Goal: Information Seeking & Learning: Compare options

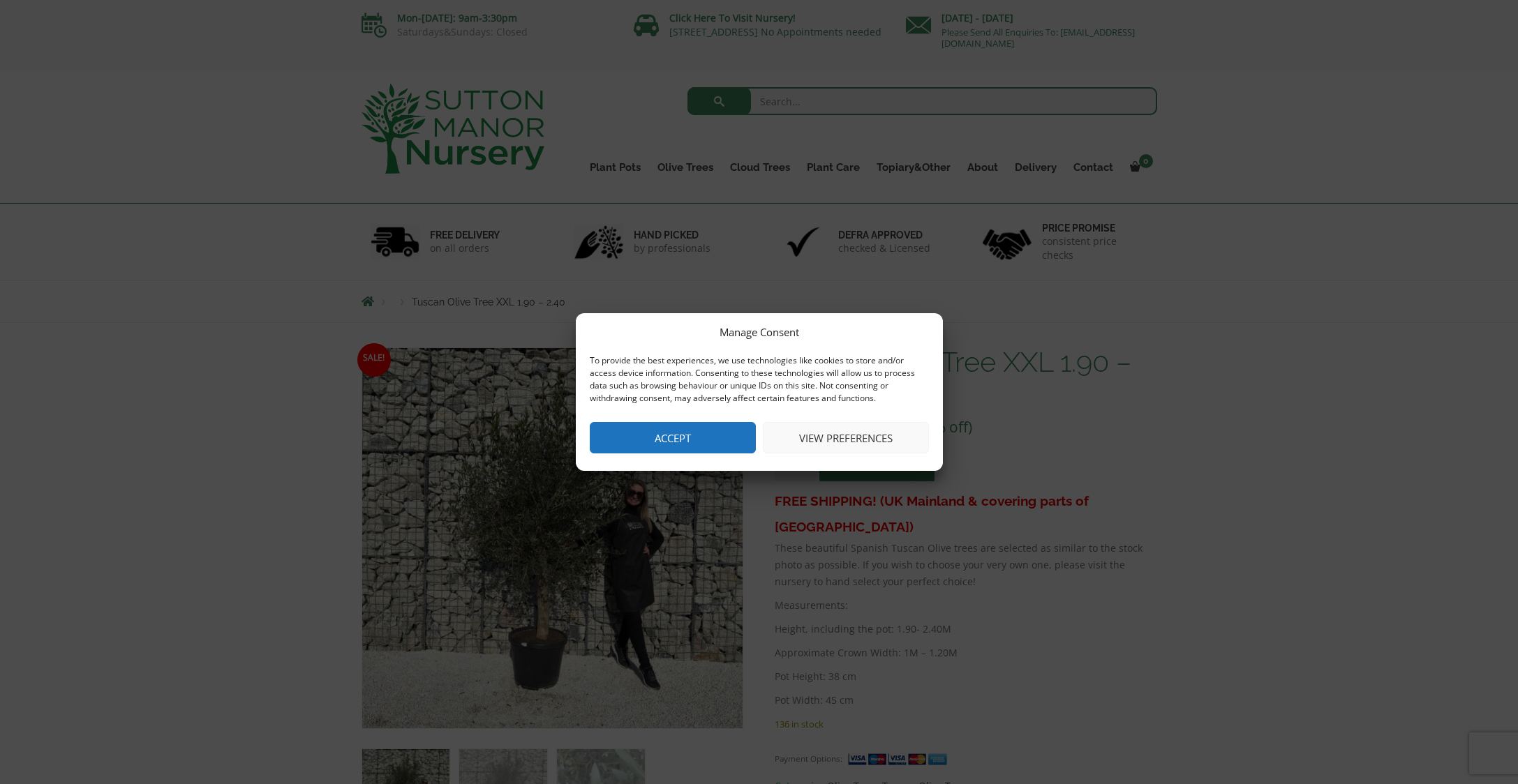
click at [669, 443] on button "Accept" at bounding box center [672, 437] width 166 height 32
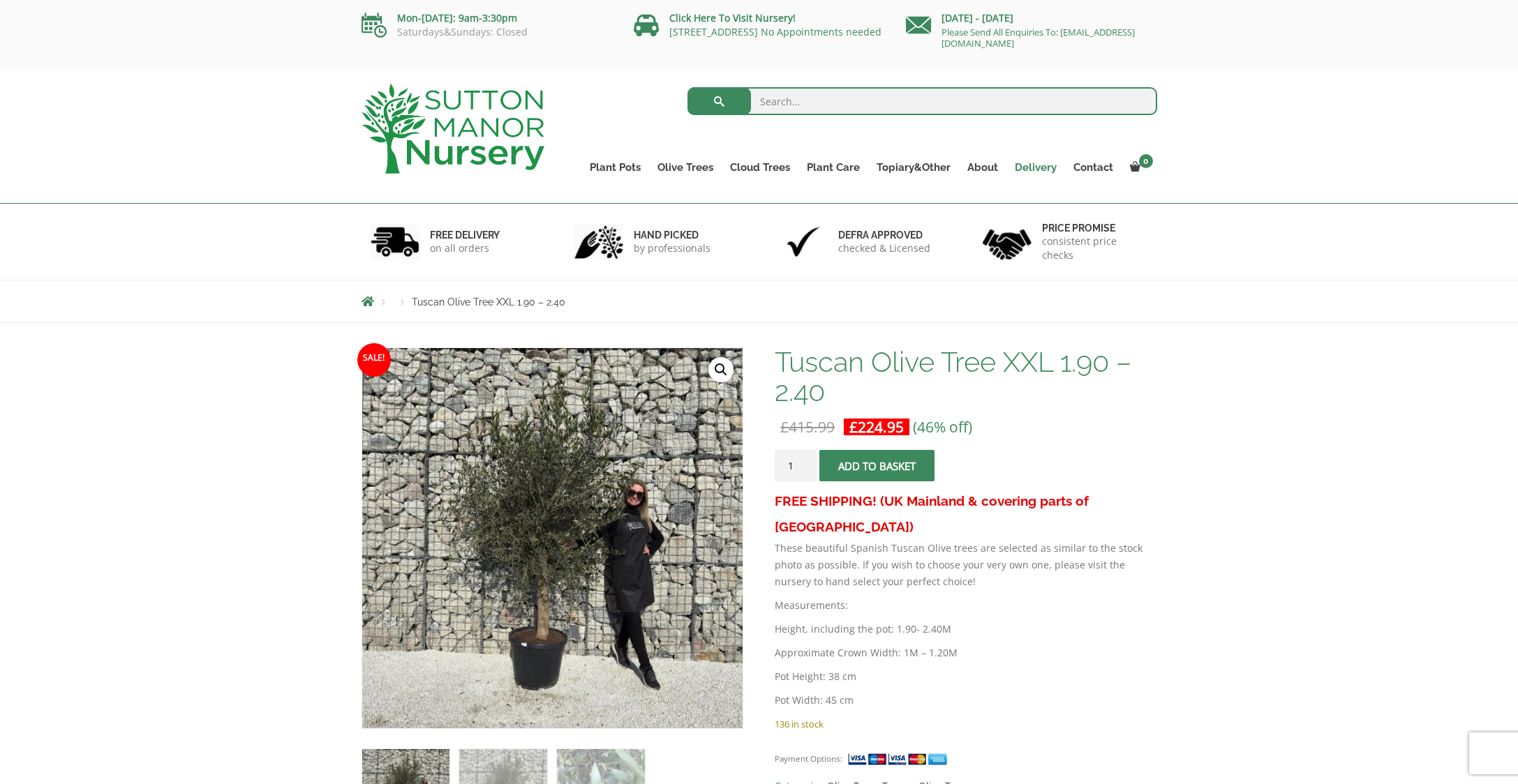
click at [1035, 166] on link "Delivery" at bounding box center [1036, 167] width 59 height 19
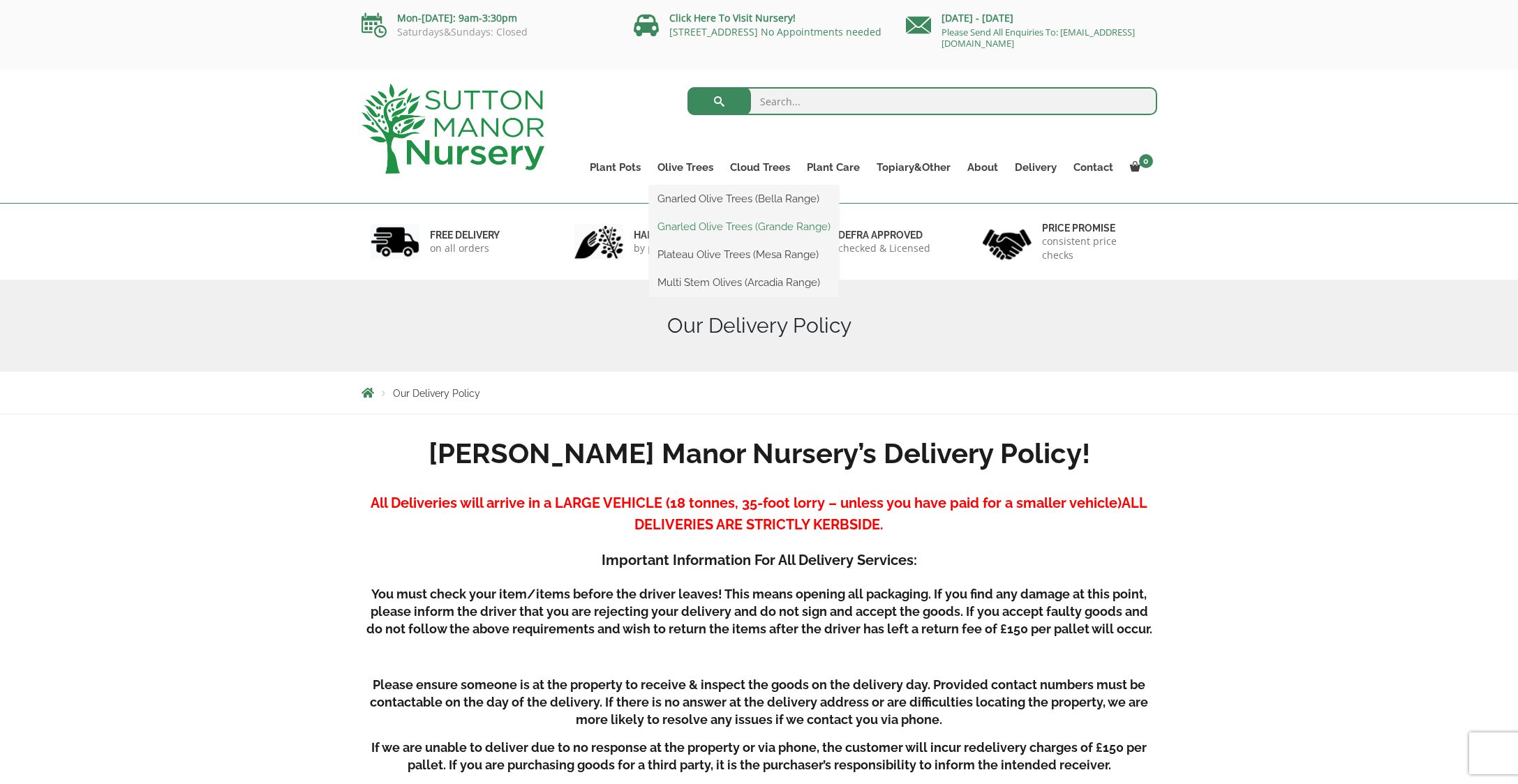
click at [701, 226] on link "Gnarled Olive Trees (Grande Range)" at bounding box center [744, 226] width 190 height 21
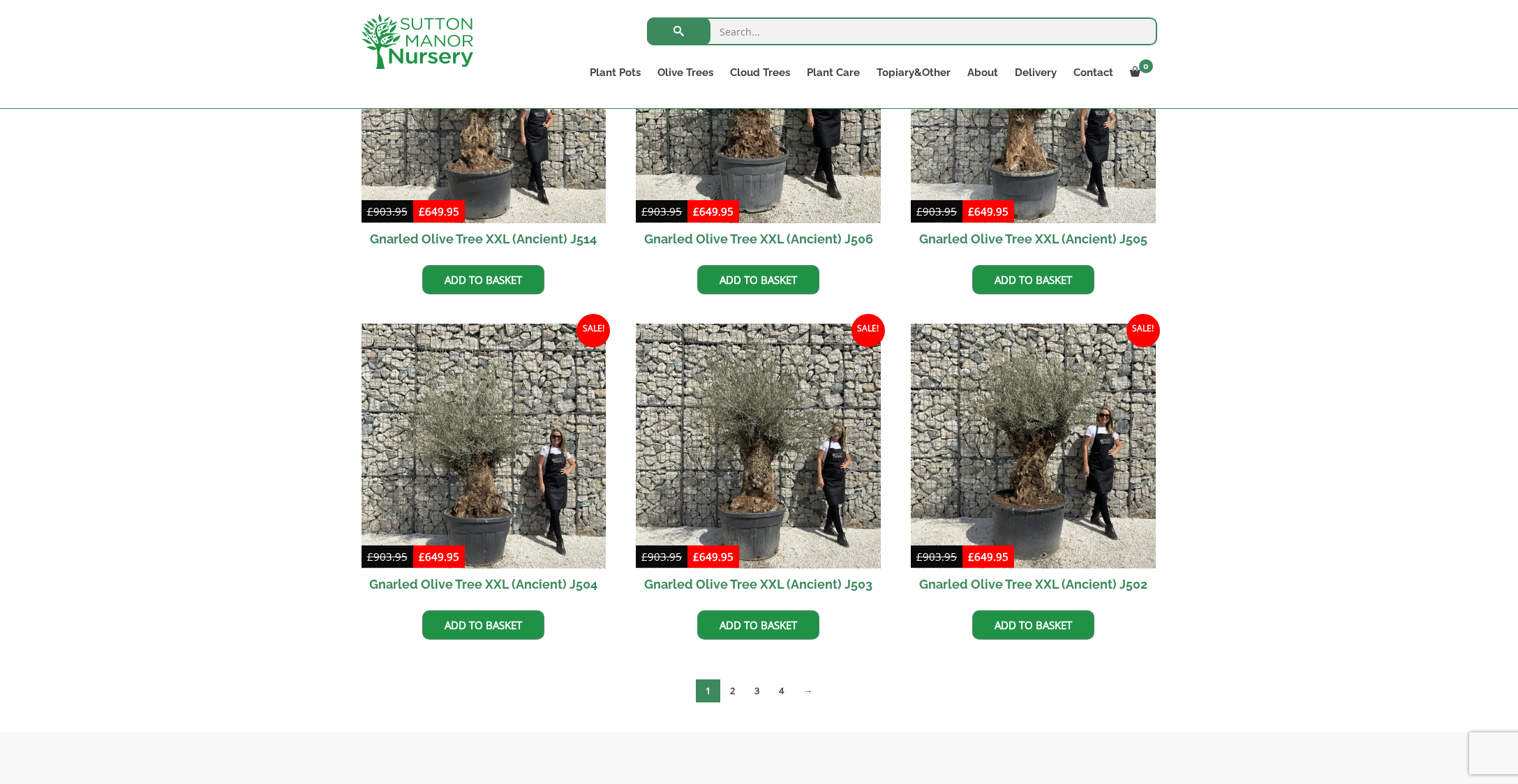
scroll to position [1868, 0]
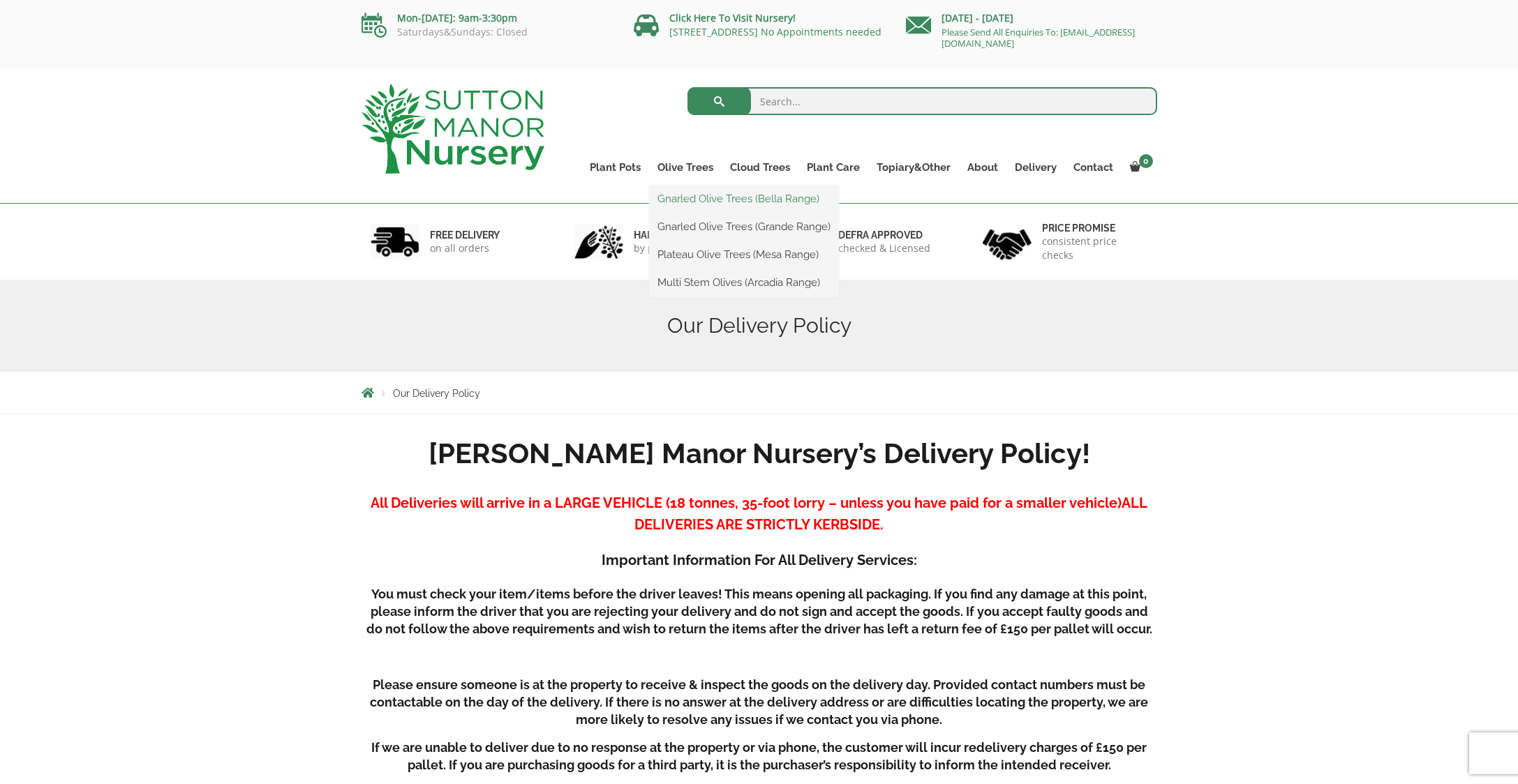
click at [694, 200] on link "Gnarled Olive Trees (Bella Range)" at bounding box center [744, 199] width 190 height 21
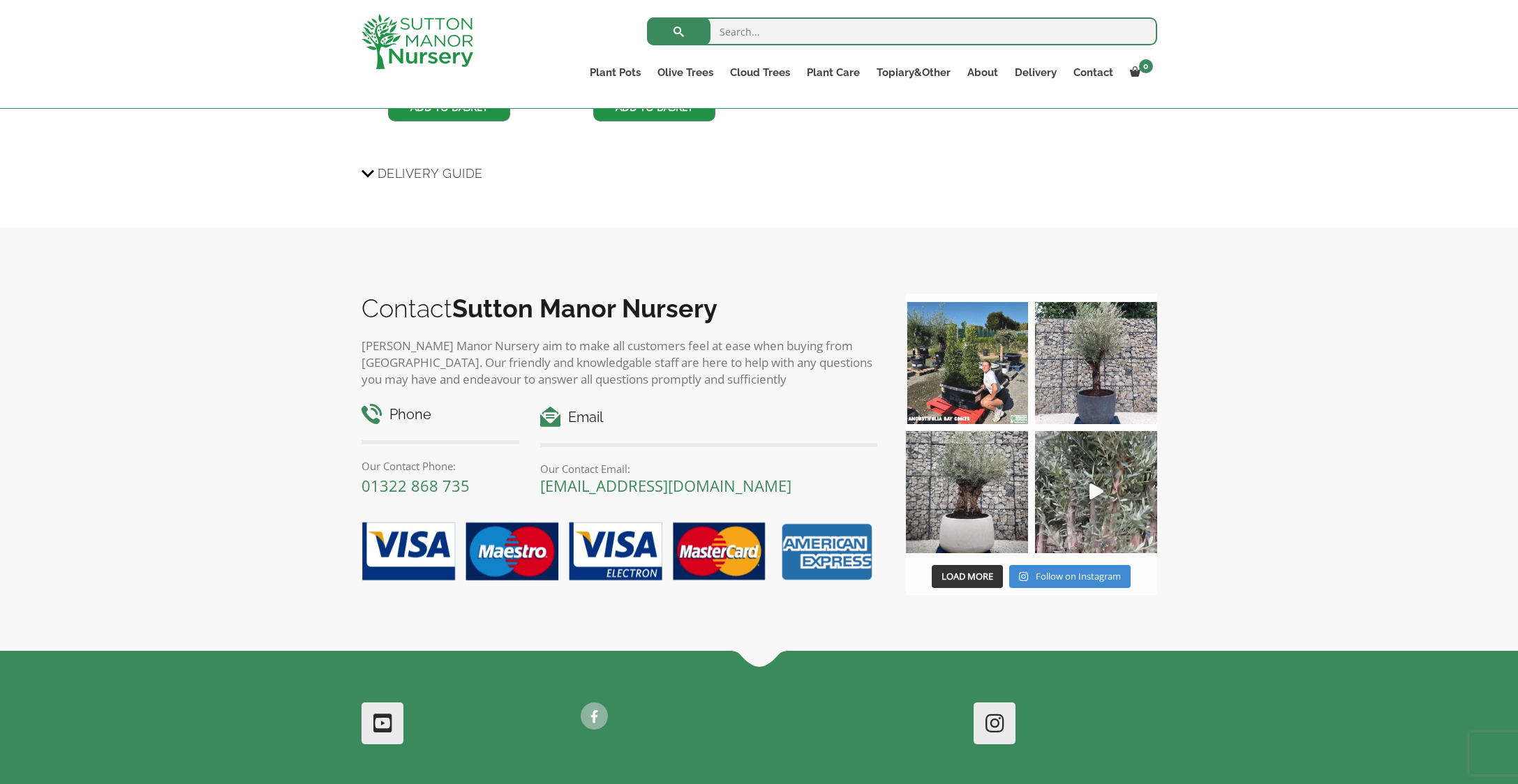
scroll to position [1574, 0]
click at [977, 501] on img at bounding box center [966, 491] width 122 height 122
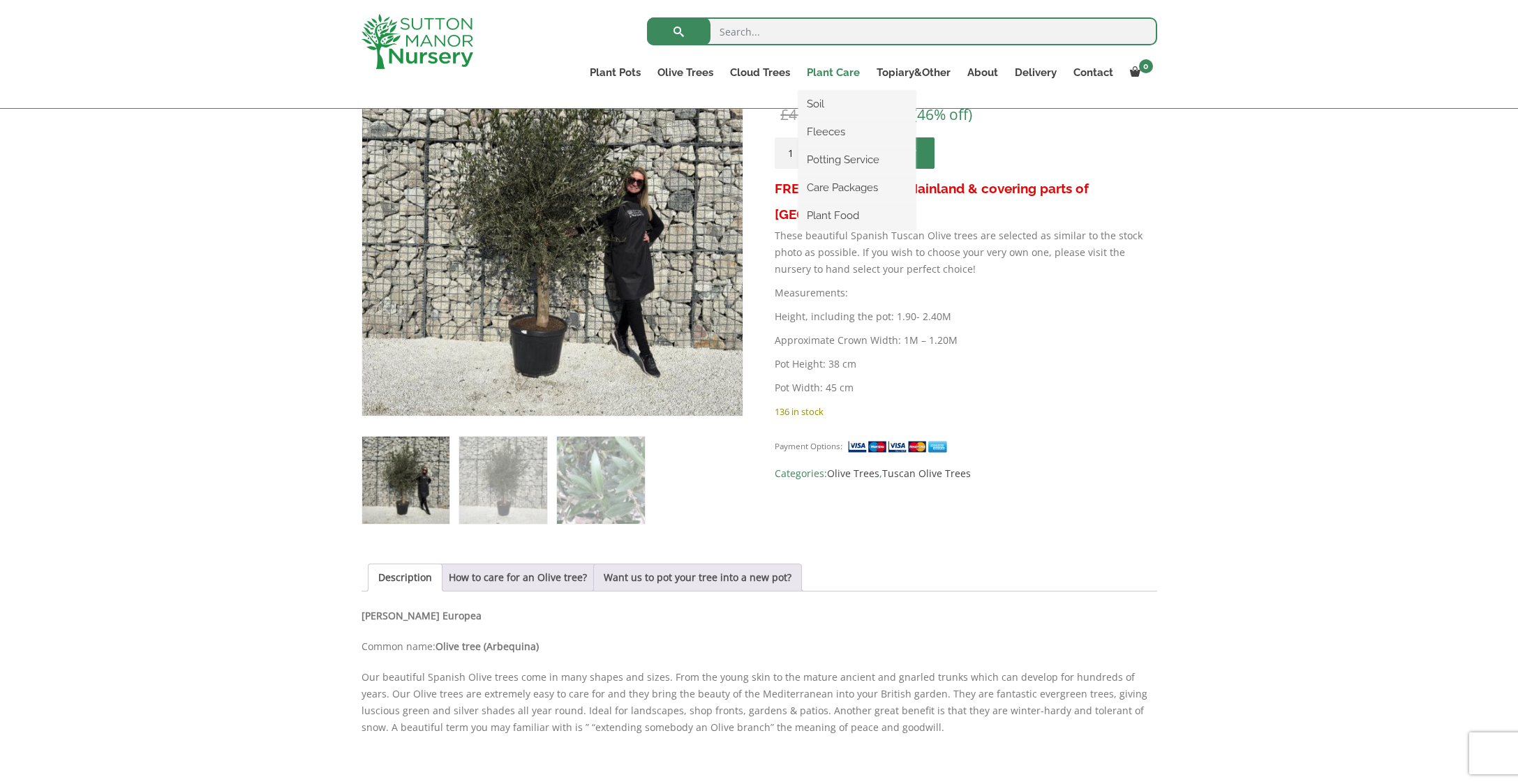
scroll to position [285, 0]
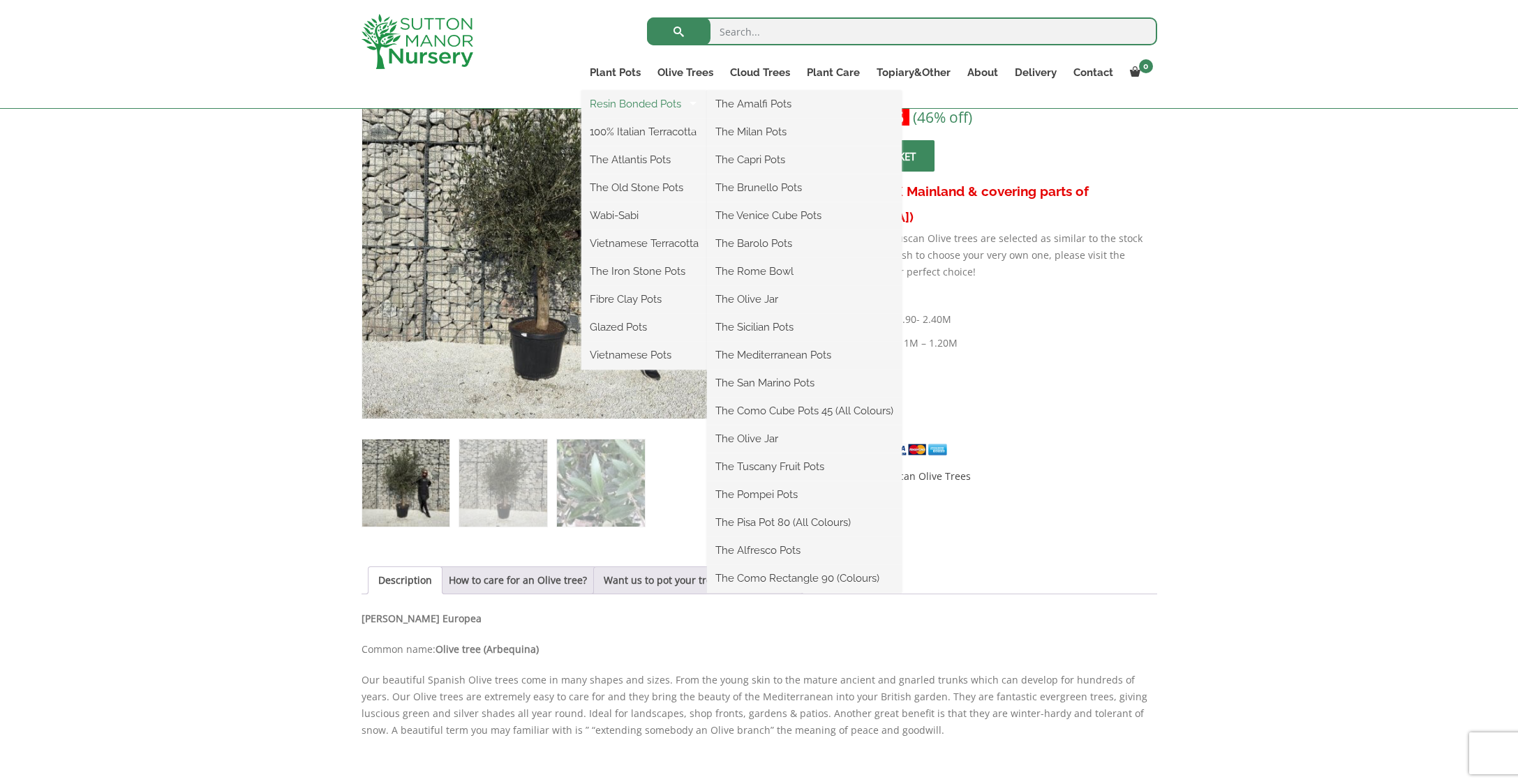
click at [620, 105] on link "Resin Bonded Pots" at bounding box center [644, 104] width 126 height 21
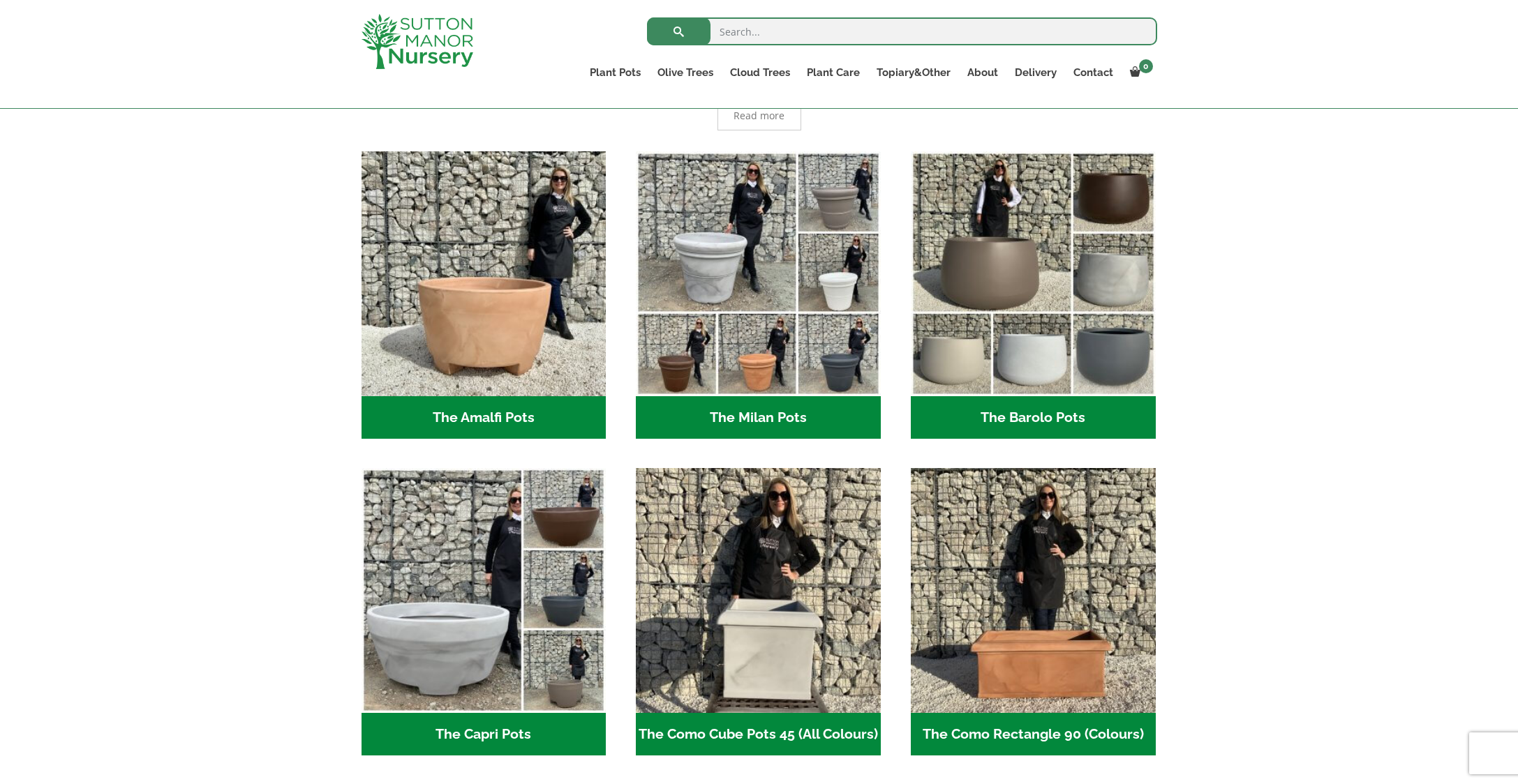
scroll to position [342, 0]
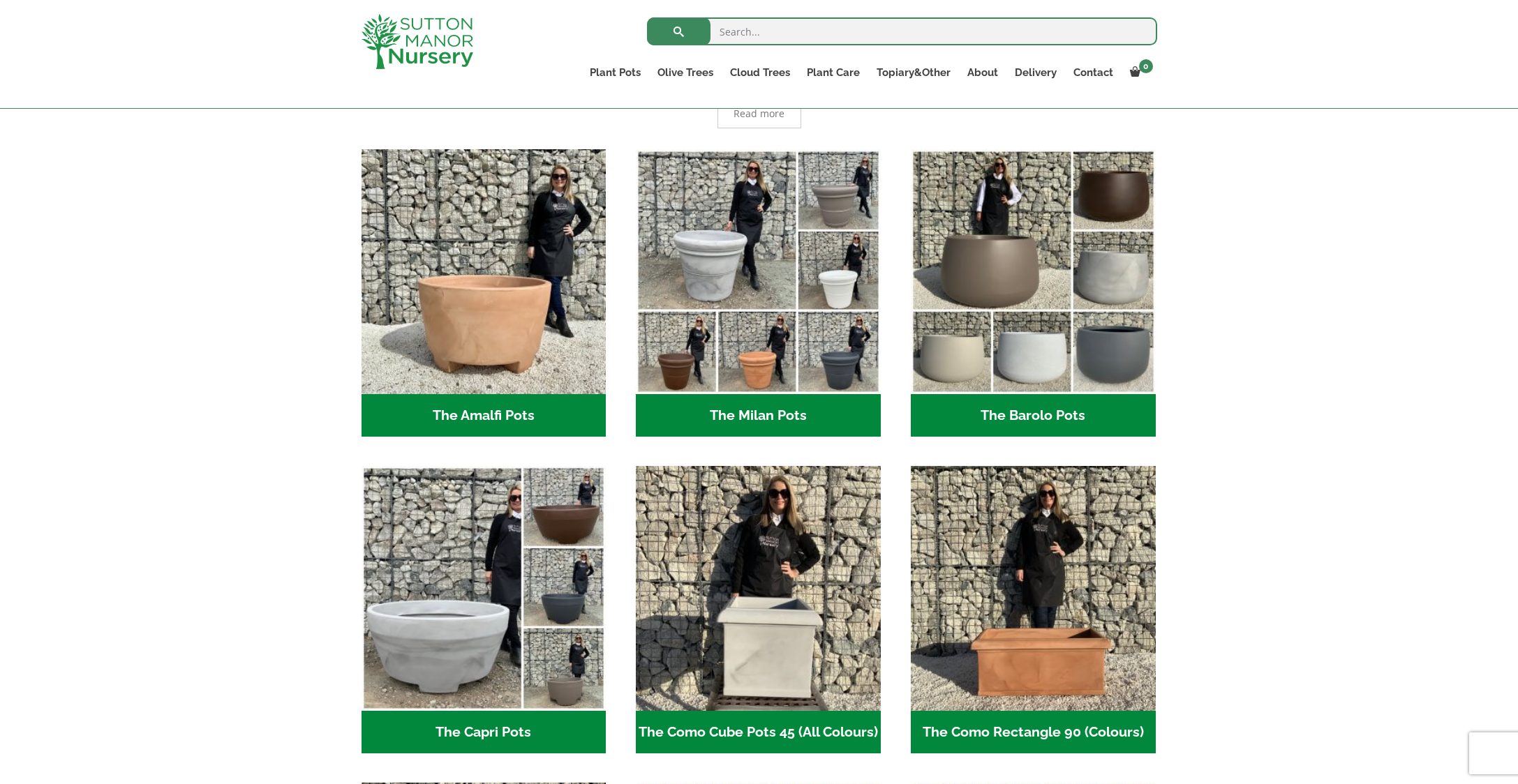
click at [1053, 412] on h2 "The Barolo Pots (36)" at bounding box center [1033, 416] width 245 height 43
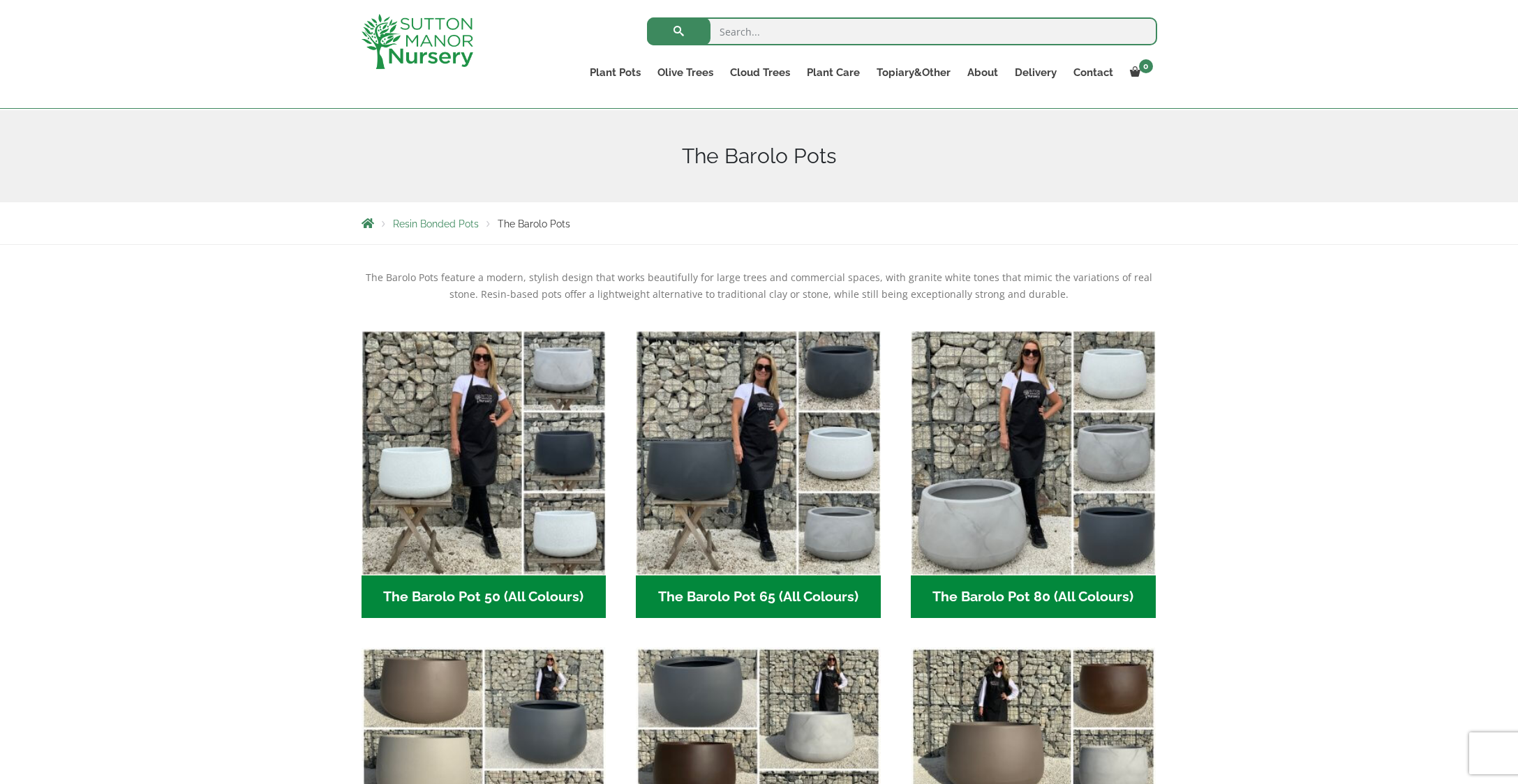
scroll to position [141, 0]
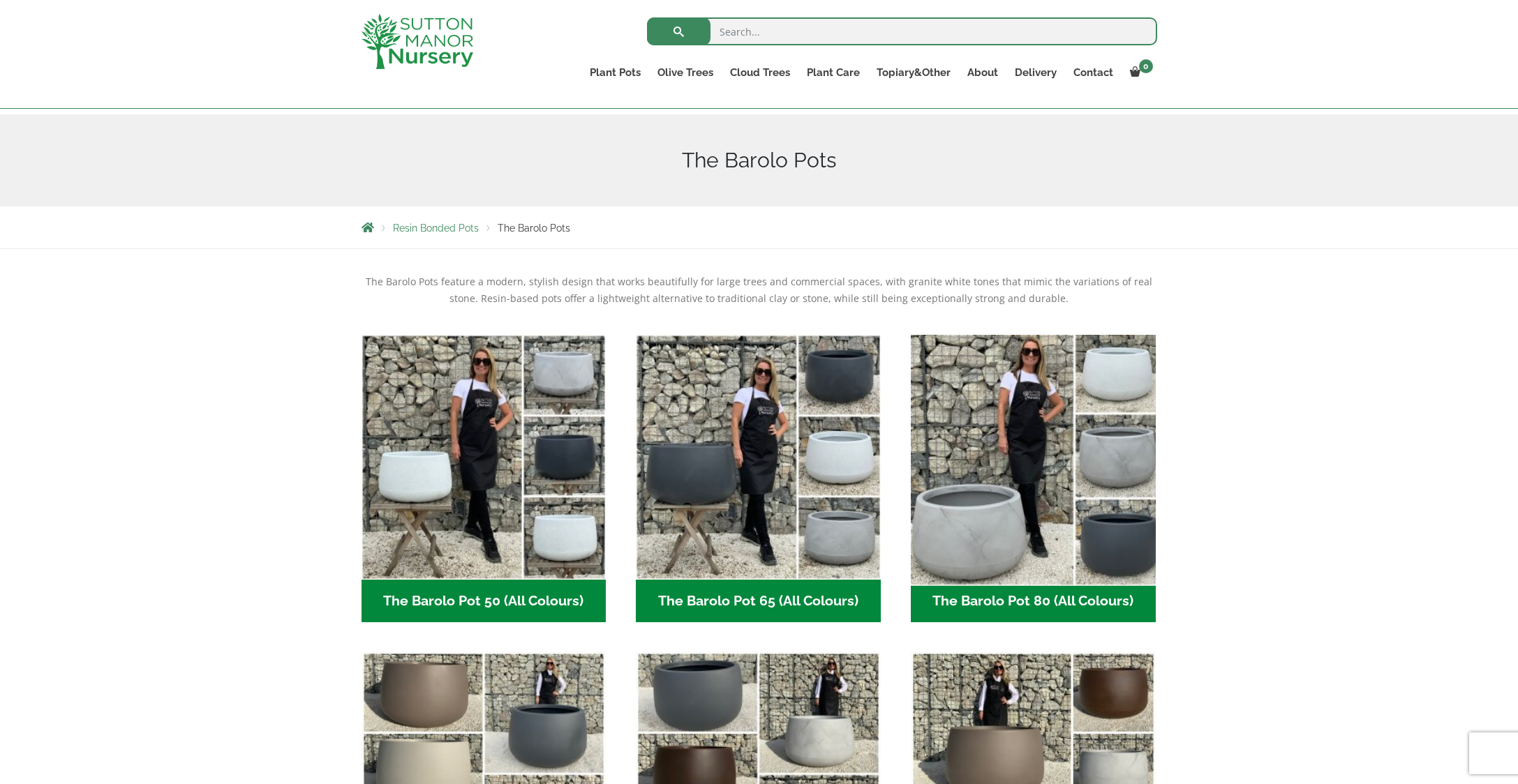
click at [1010, 505] on img "Visit product category The Barolo Pot 80 (All Colours)" at bounding box center [1033, 456] width 256 height 256
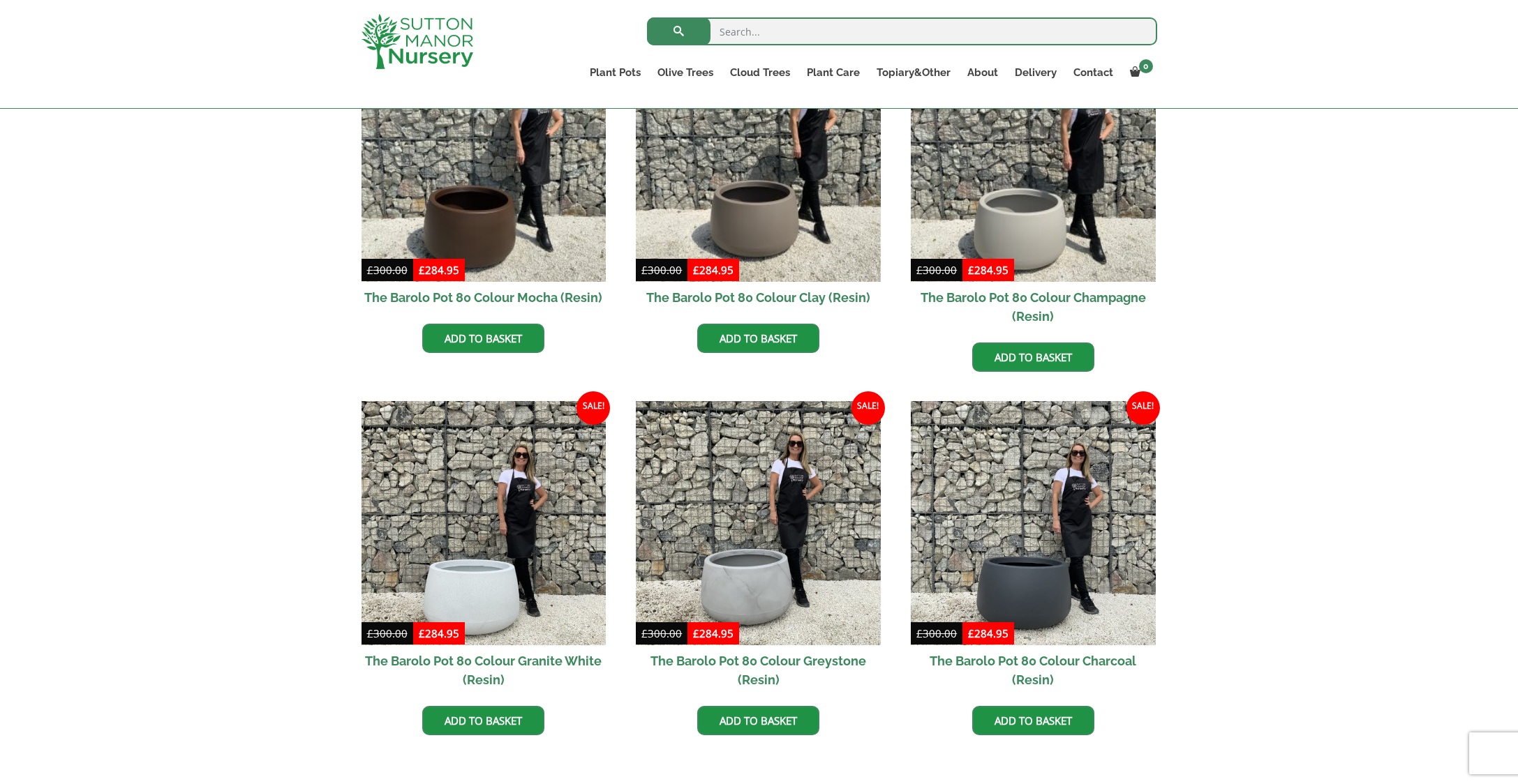
scroll to position [430, 0]
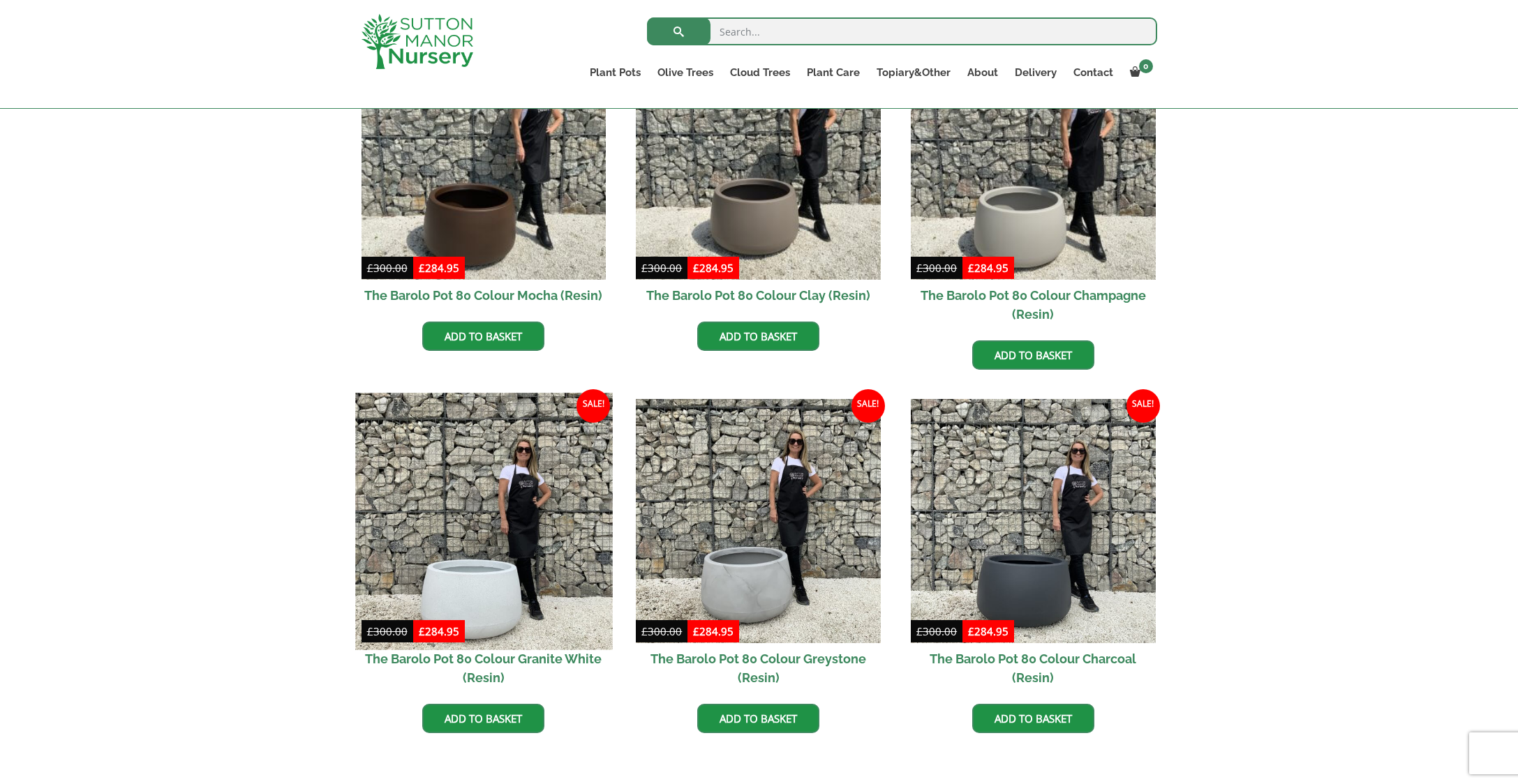
click at [481, 589] on img at bounding box center [484, 521] width 256 height 256
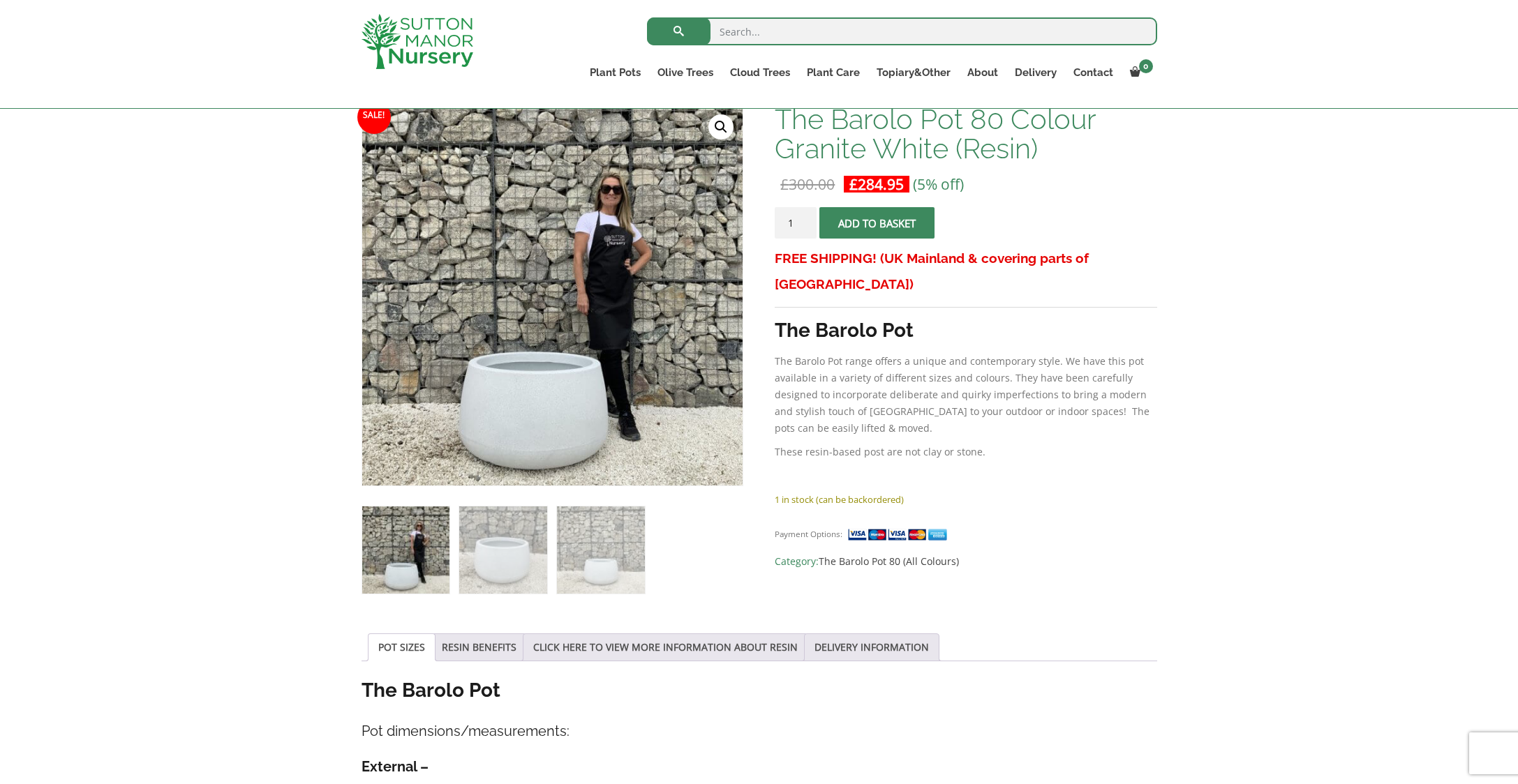
scroll to position [214, 0]
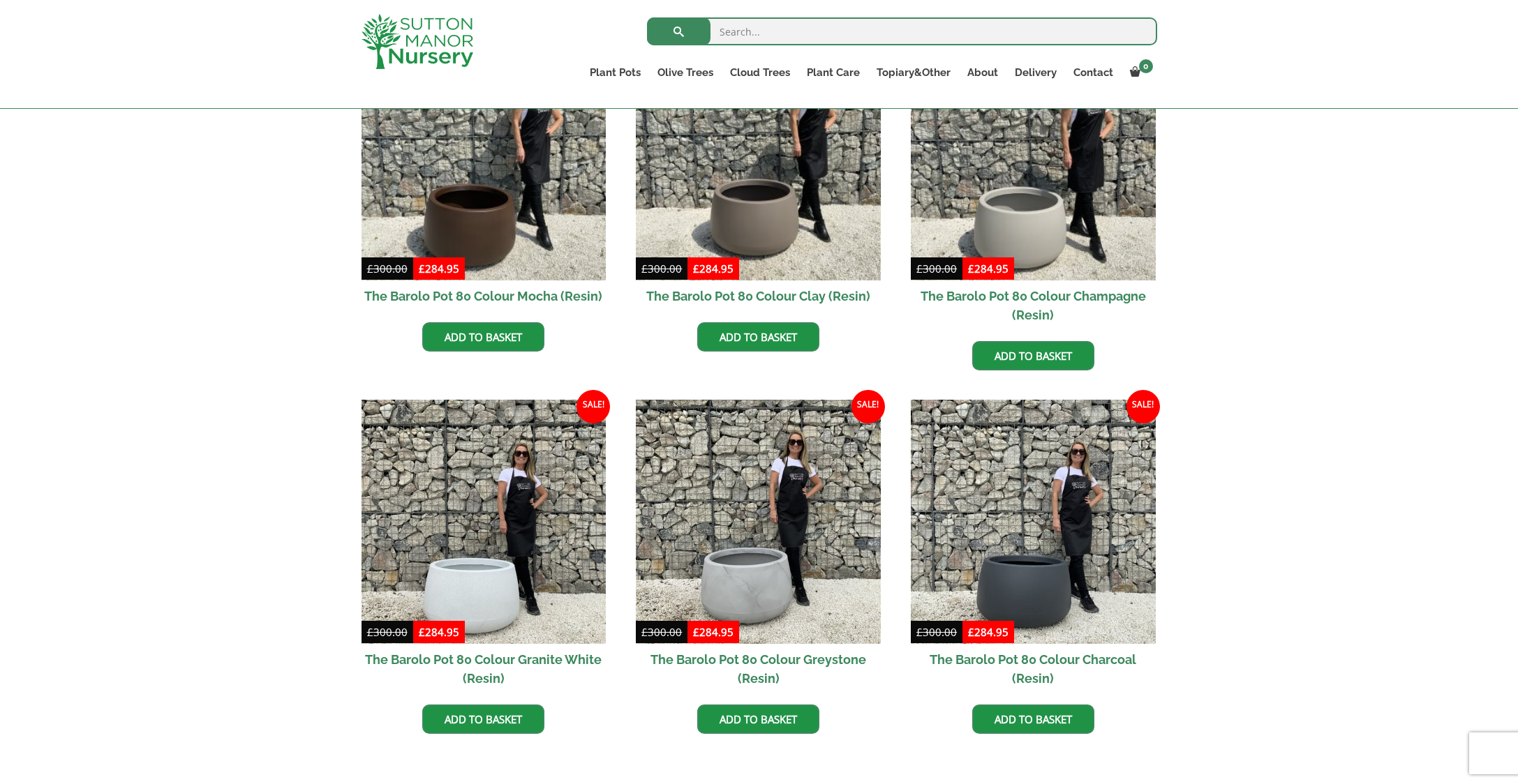
scroll to position [455, 0]
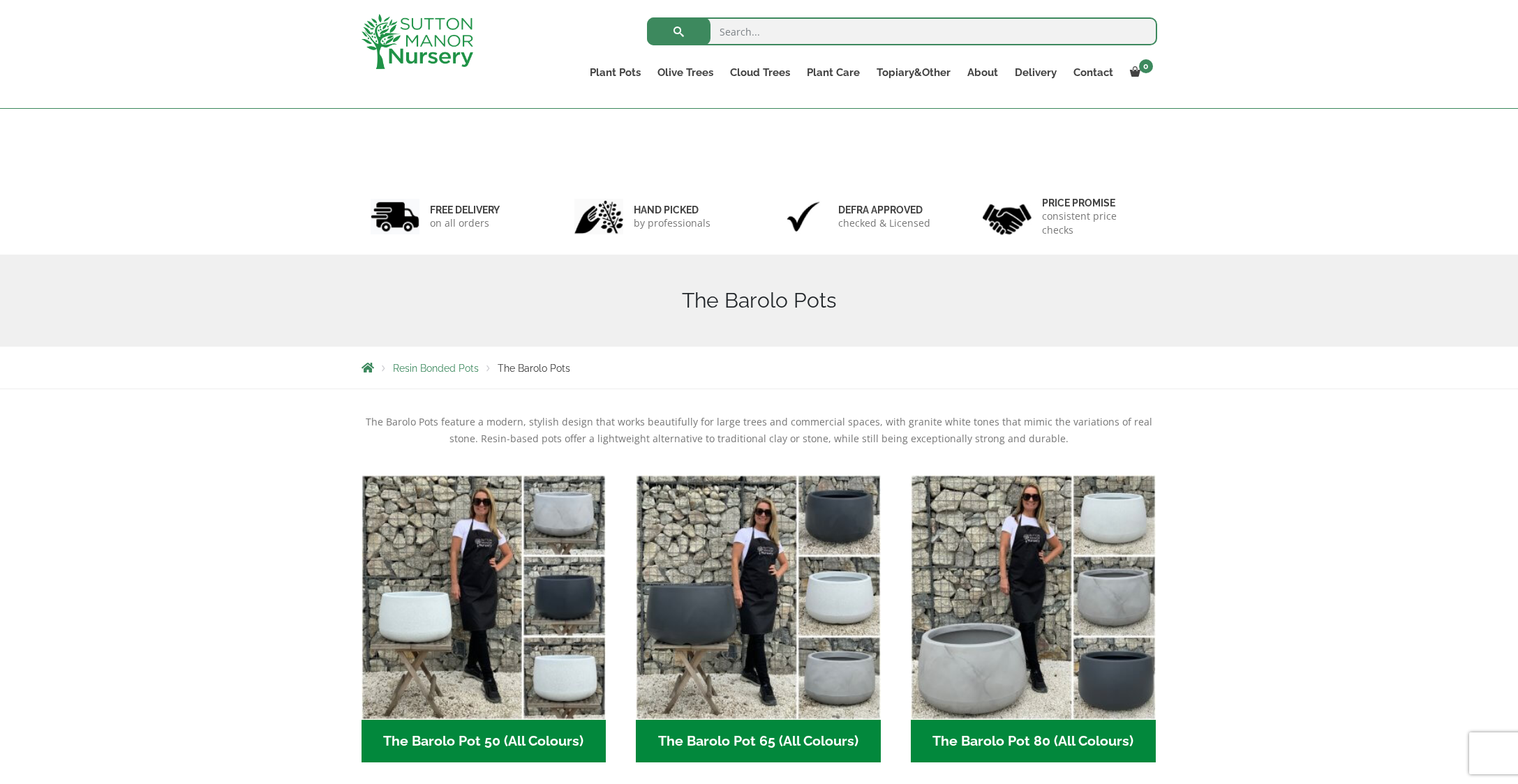
scroll to position [141, 0]
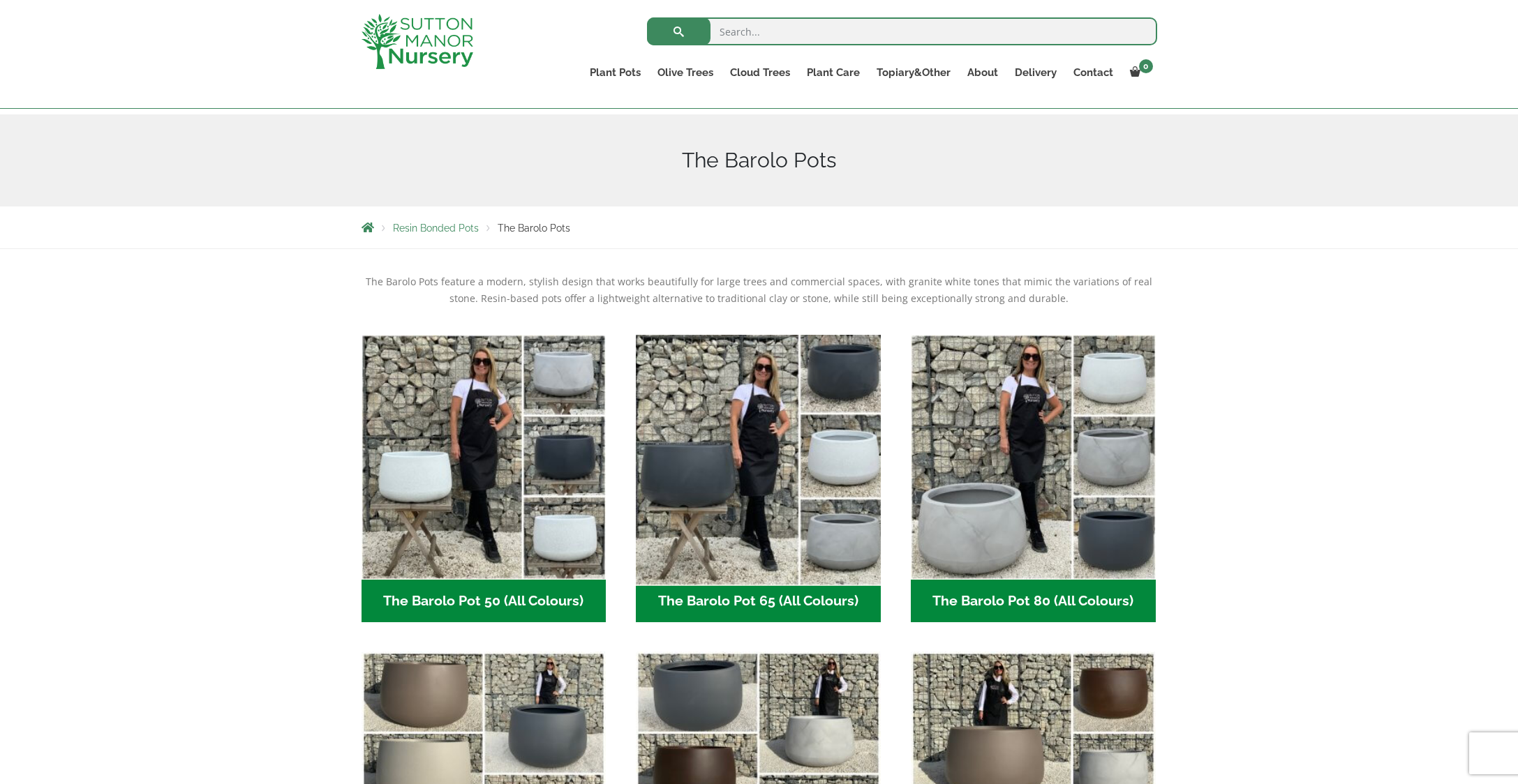
click at [830, 464] on img "Visit product category The Barolo Pot 65 (All Colours)" at bounding box center [759, 456] width 256 height 256
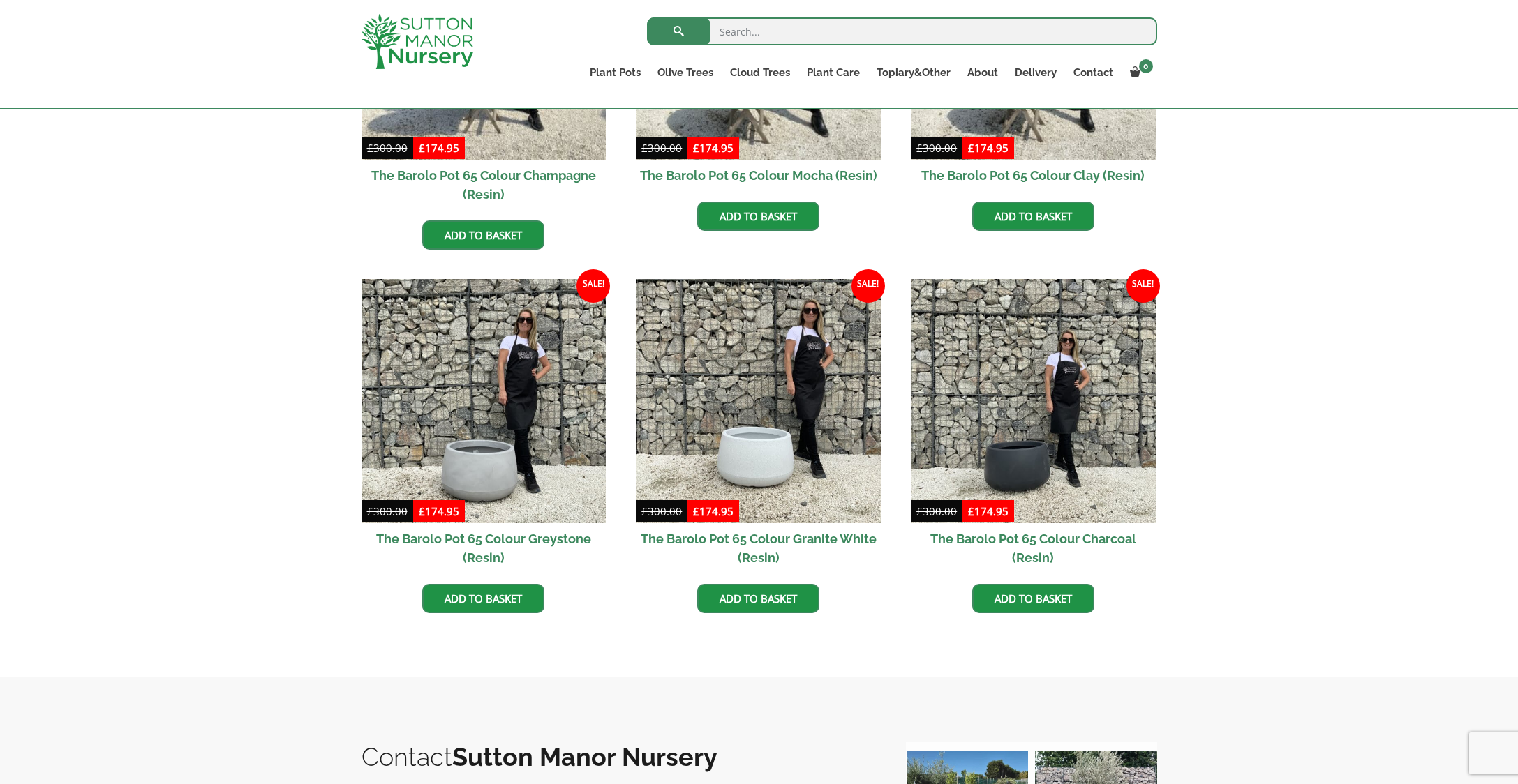
scroll to position [554, 0]
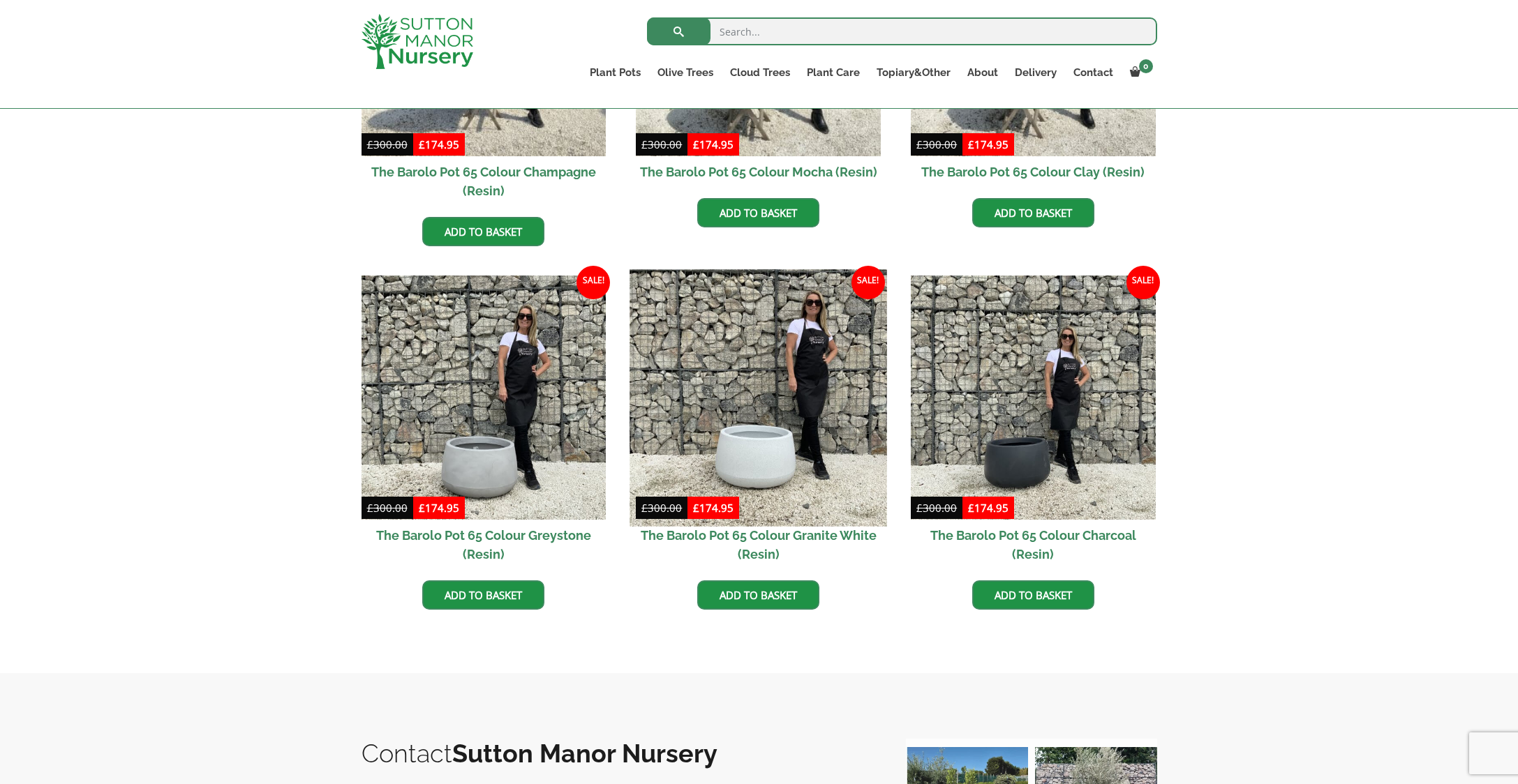
click at [759, 455] on img at bounding box center [759, 398] width 256 height 256
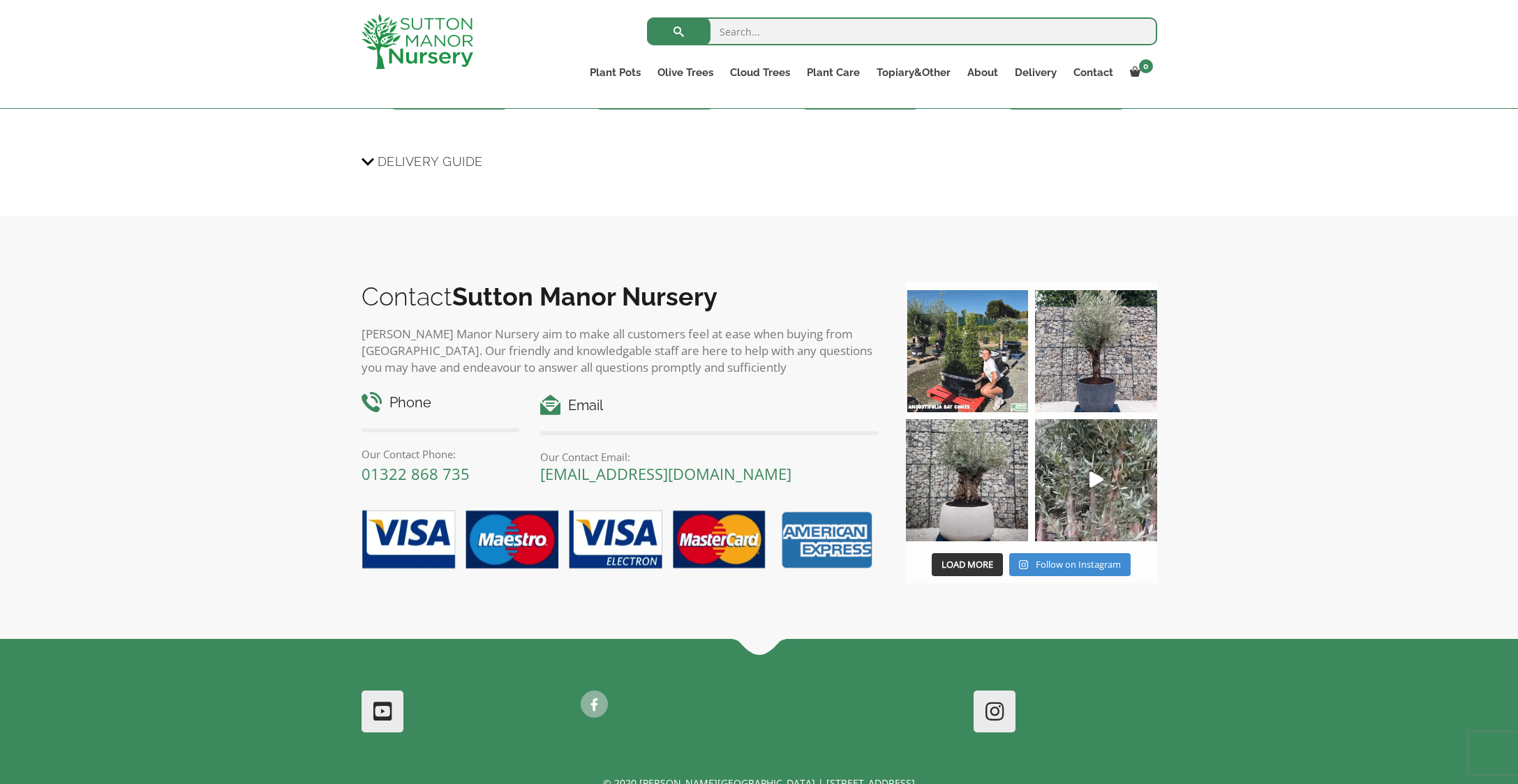
scroll to position [1415, 0]
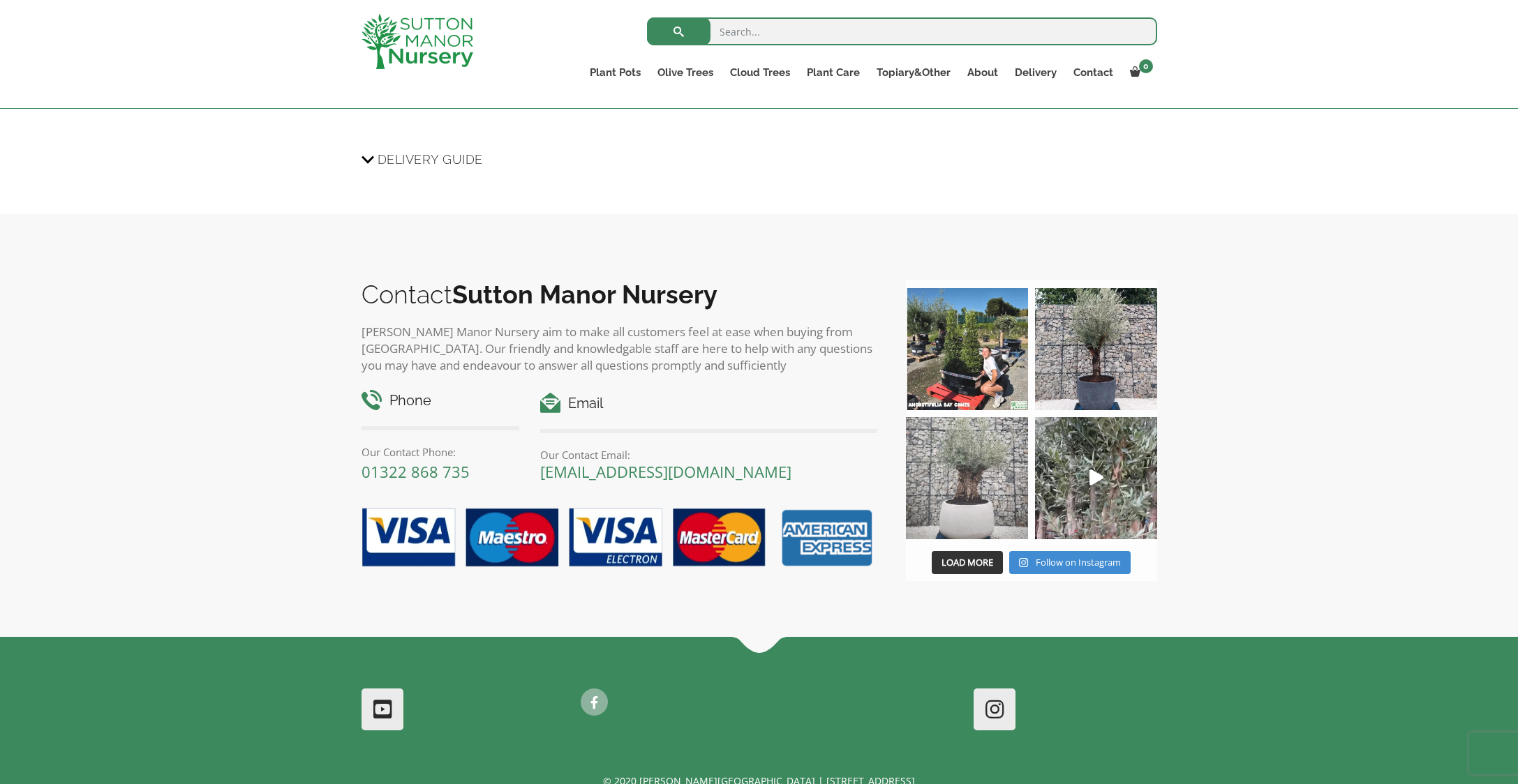
click at [977, 501] on img at bounding box center [966, 478] width 122 height 122
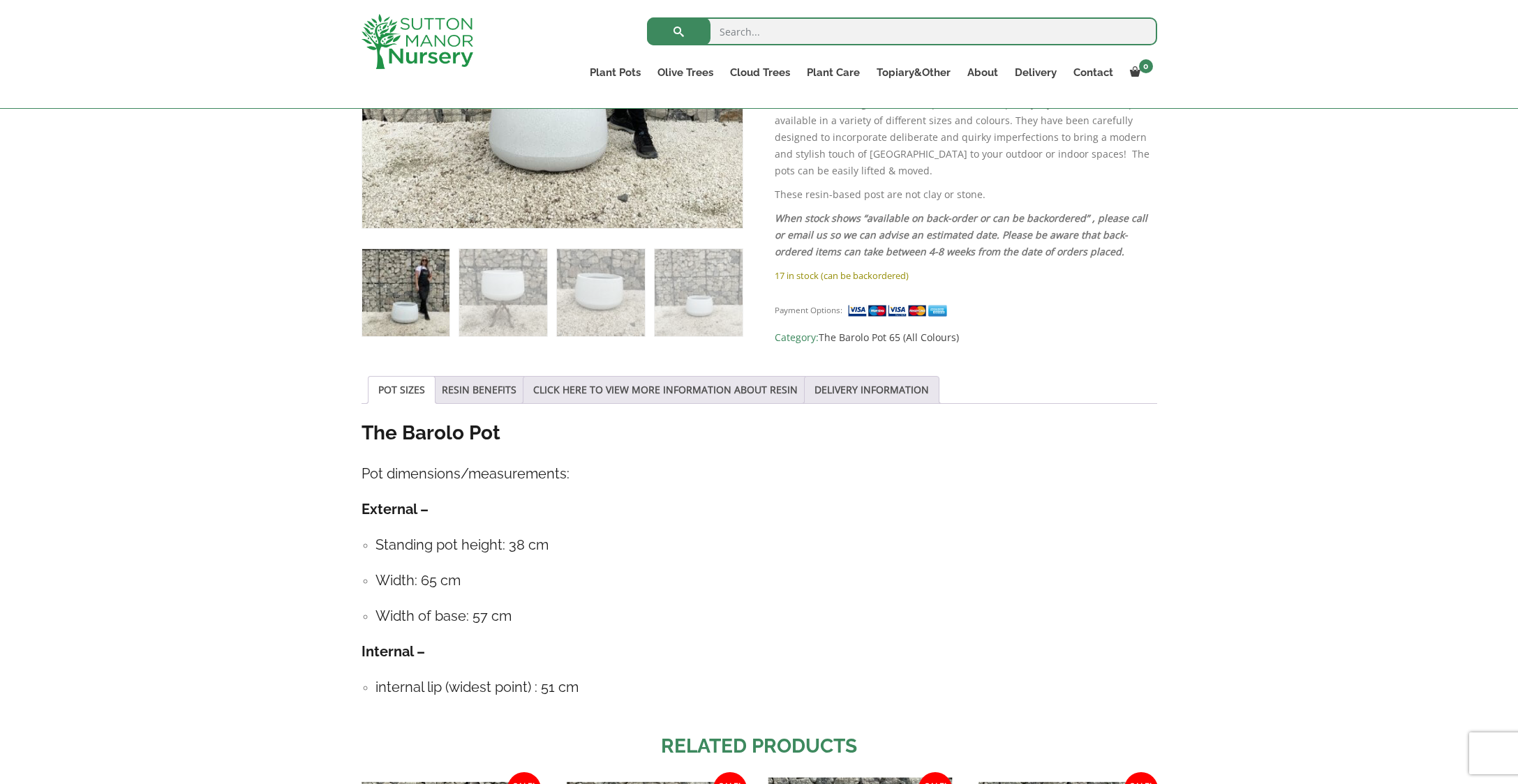
scroll to position [474, 0]
click at [738, 393] on link "CLICK HERE TO VIEW MORE INFORMATION ABOUT RESIN" at bounding box center [665, 391] width 264 height 26
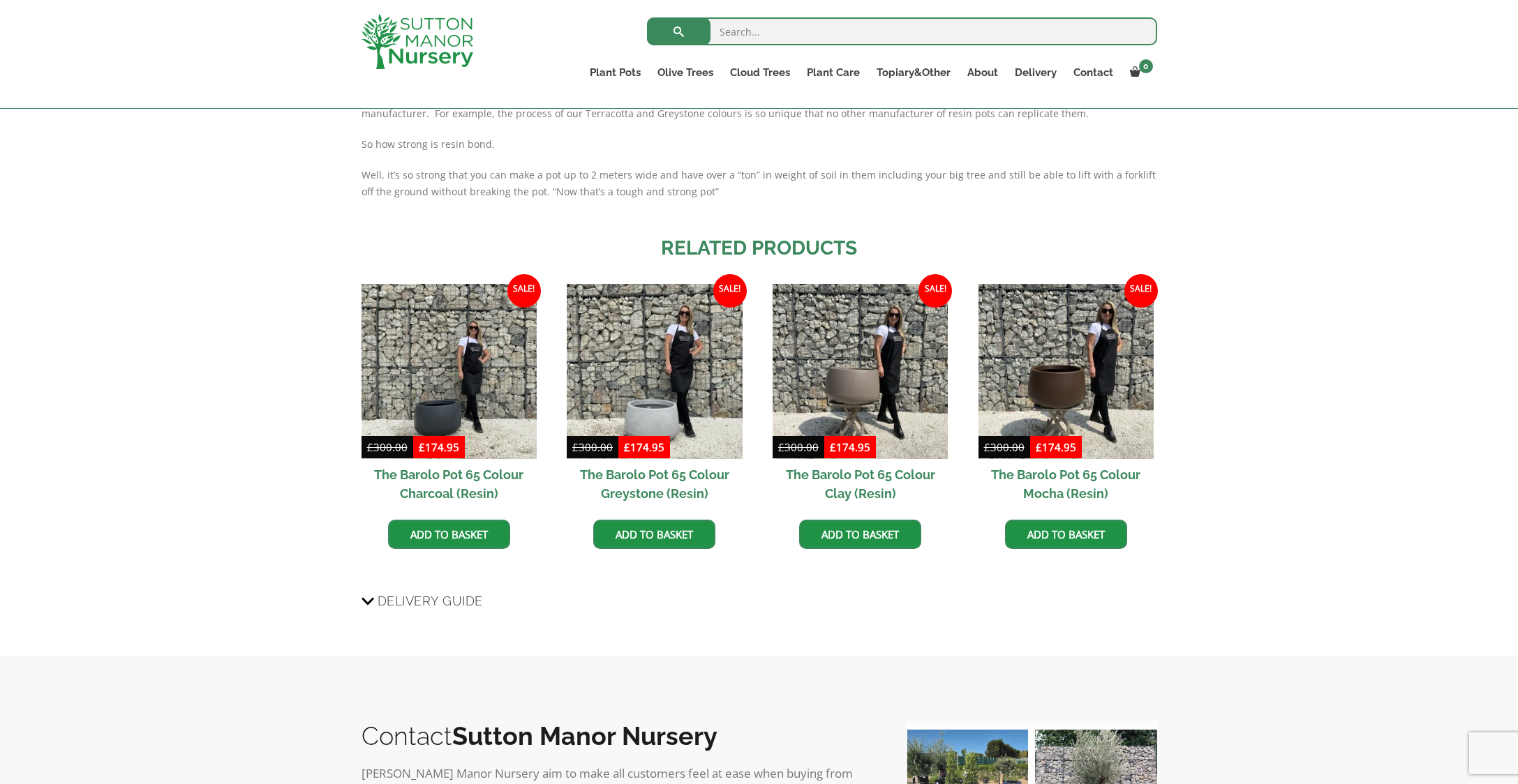
scroll to position [1090, 0]
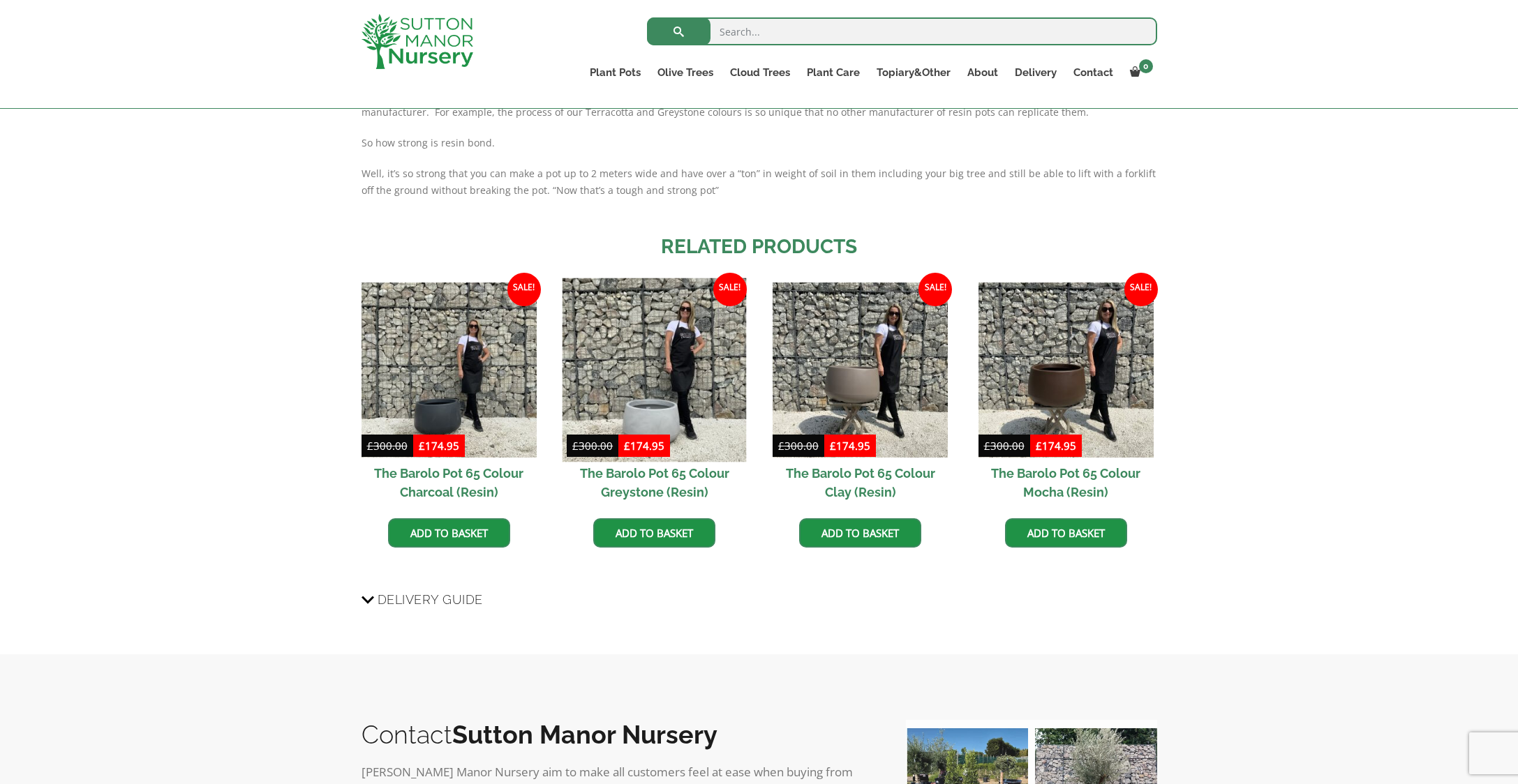
click at [678, 401] on img at bounding box center [654, 370] width 184 height 184
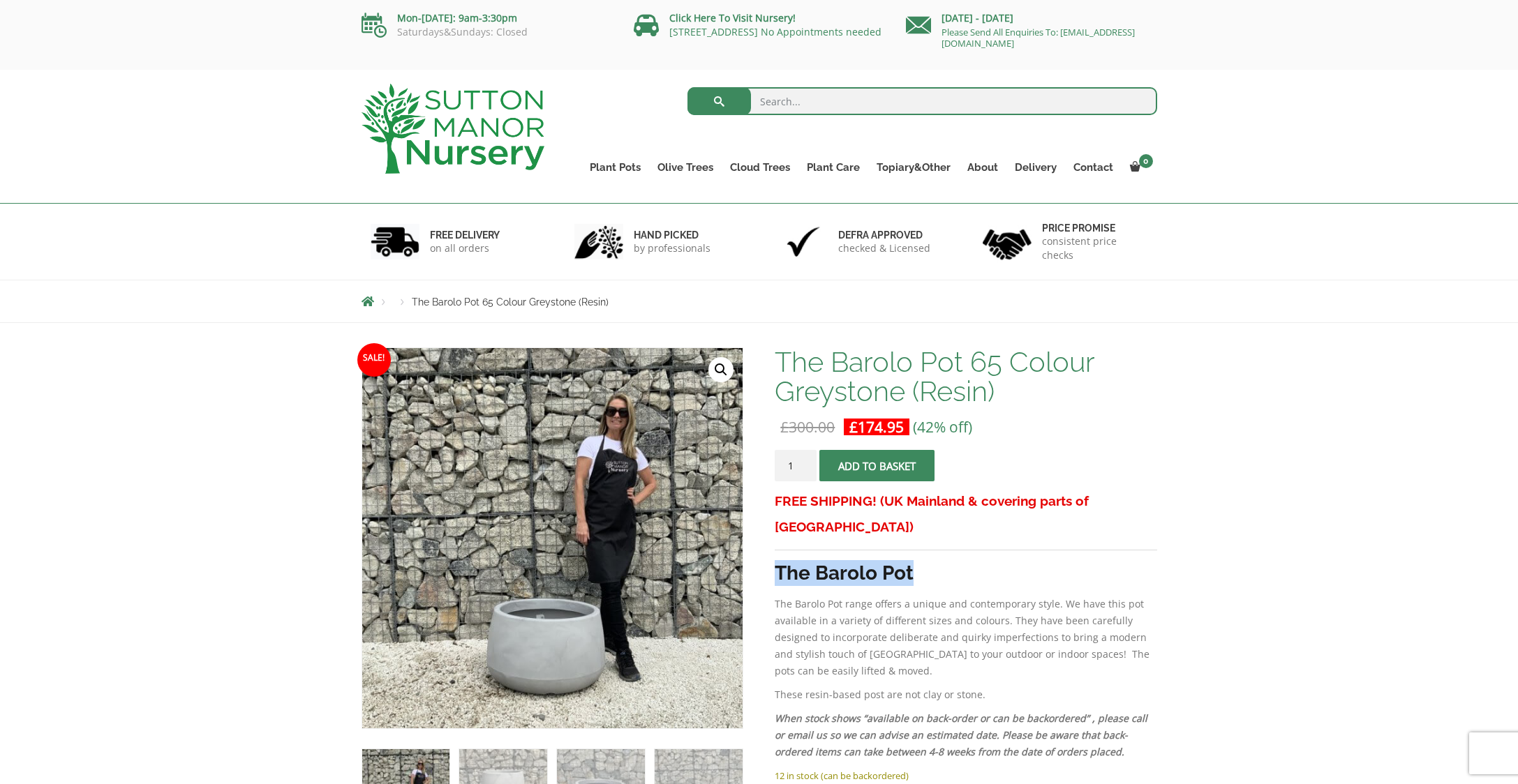
drag, startPoint x: 776, startPoint y: 545, endPoint x: 916, endPoint y: 545, distance: 140.0
click at [916, 560] on h3 "The Barolo Pot" at bounding box center [966, 572] width 382 height 25
click at [899, 562] on strong "The Barolo Pot" at bounding box center [844, 573] width 139 height 23
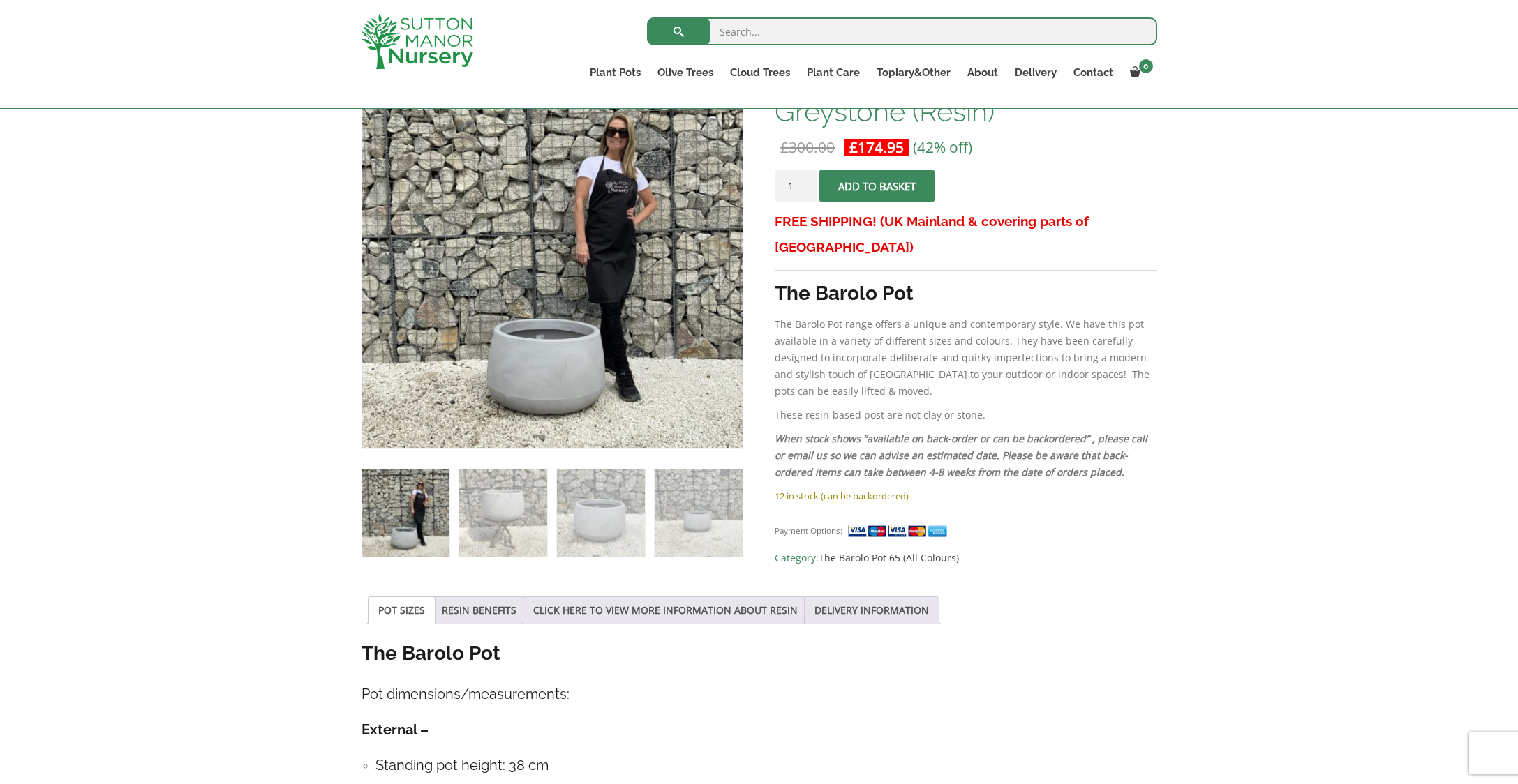
scroll to position [257, 0]
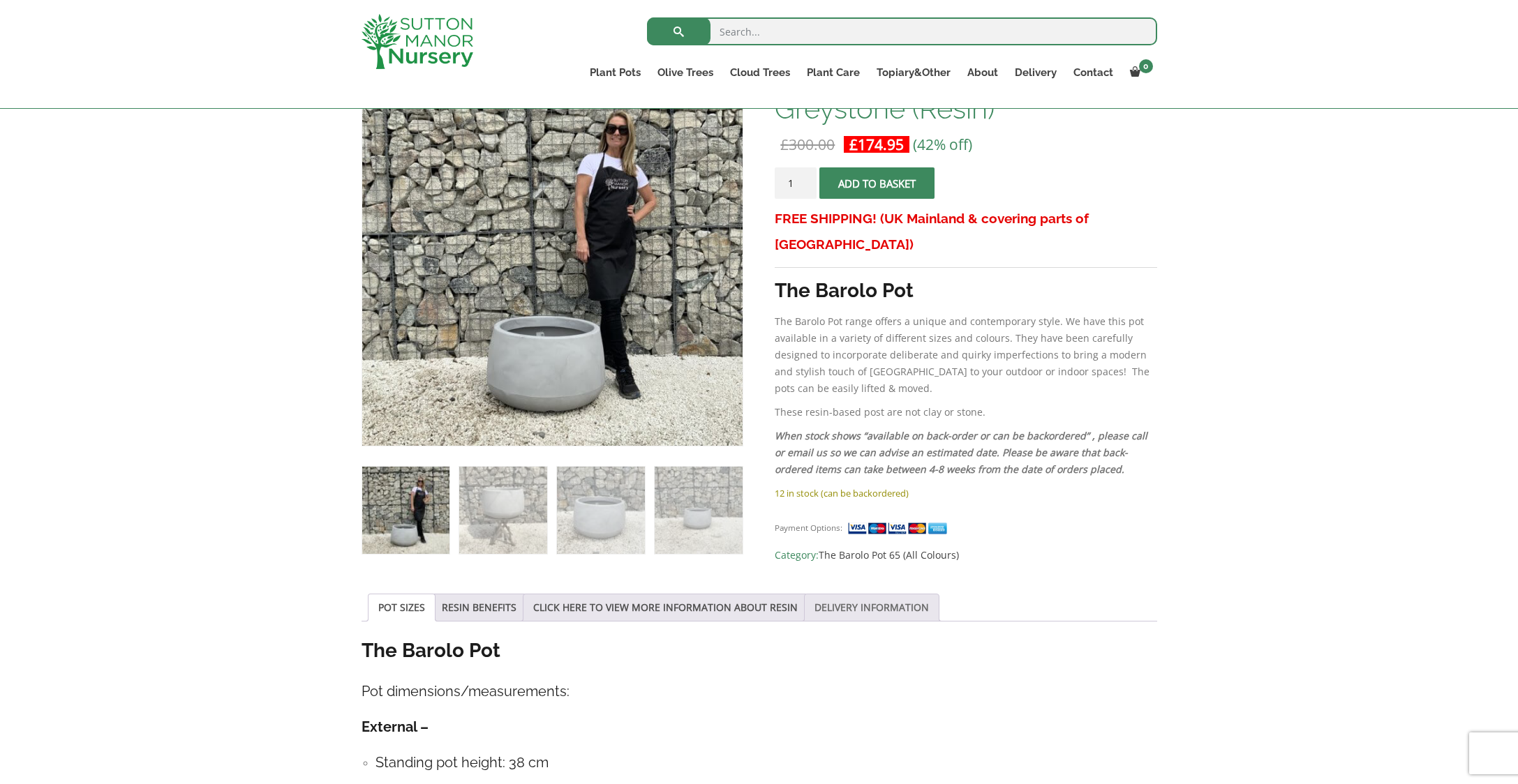
click at [892, 616] on link "DELIVERY INFORMATION" at bounding box center [871, 608] width 114 height 26
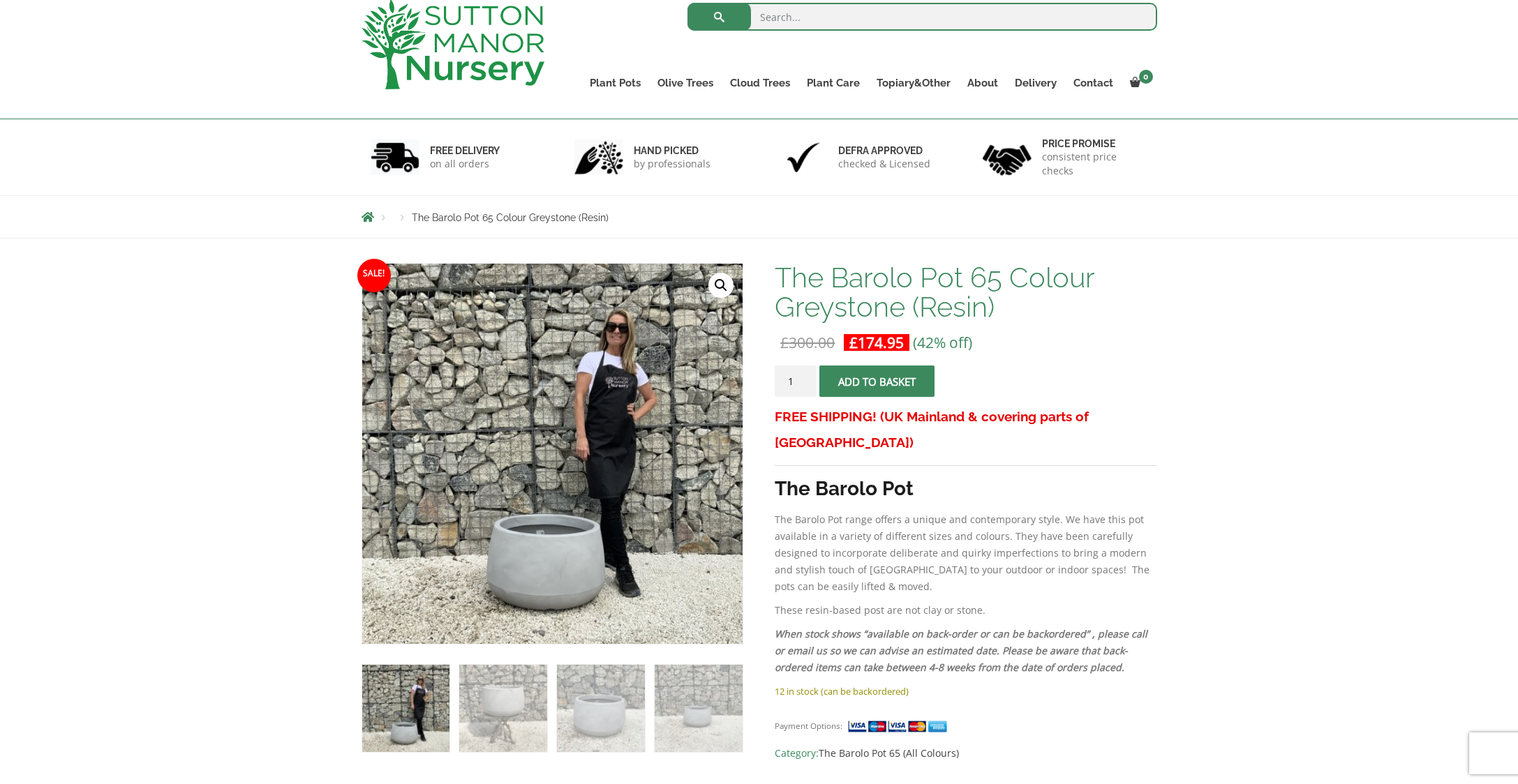
scroll to position [0, 0]
